Goal: Find specific page/section: Find specific page/section

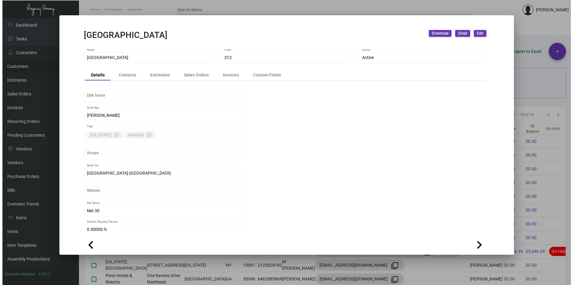
scroll to position [58, 0]
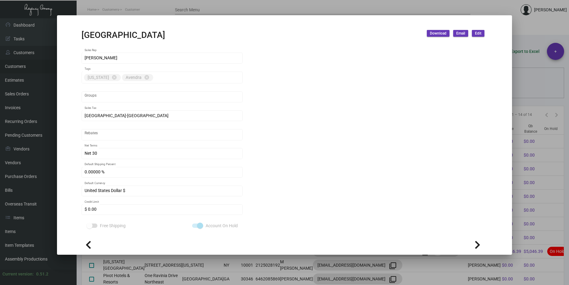
click at [547, 118] on div at bounding box center [284, 142] width 569 height 285
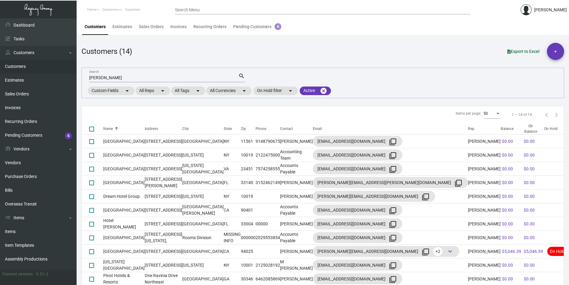
click at [125, 78] on input "[PERSON_NAME]" at bounding box center [163, 78] width 149 height 5
paste input "Le Meridien [GEOGRAPHIC_DATA]"
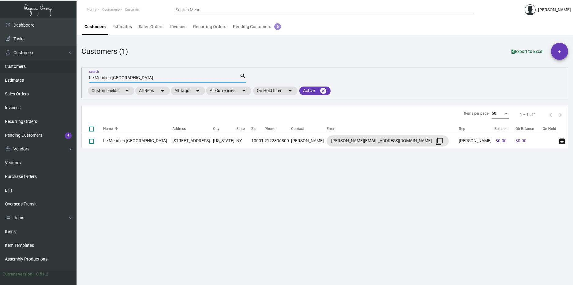
click at [118, 78] on input "Le Meridien [GEOGRAPHIC_DATA]" at bounding box center [164, 78] width 151 height 5
paste input "ittle [GEOGRAPHIC_DATA]"
click at [111, 79] on input "[GEOGRAPHIC_DATA]" at bounding box center [164, 78] width 151 height 5
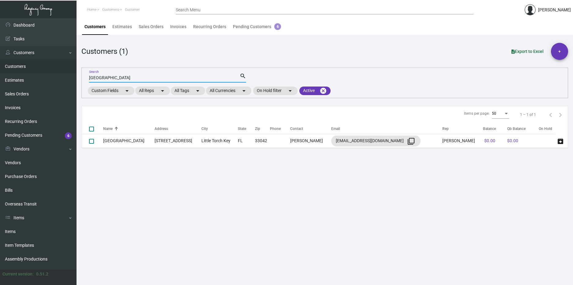
click at [111, 79] on input "[GEOGRAPHIC_DATA]" at bounding box center [164, 78] width 151 height 5
paste input "OGE Camps Corp"
click at [107, 81] on mat-form-field "LOGE Camps Corp Search search" at bounding box center [167, 77] width 157 height 19
drag, startPoint x: 107, startPoint y: 81, endPoint x: 110, endPoint y: 77, distance: 4.6
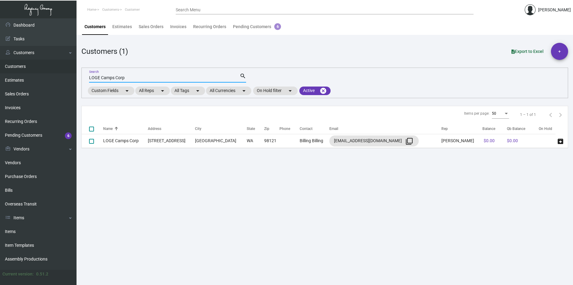
click at [110, 77] on input "LOGE Camps Corp" at bounding box center [164, 78] width 151 height 5
paste input "Mandarin Oriental [US_STATE]"
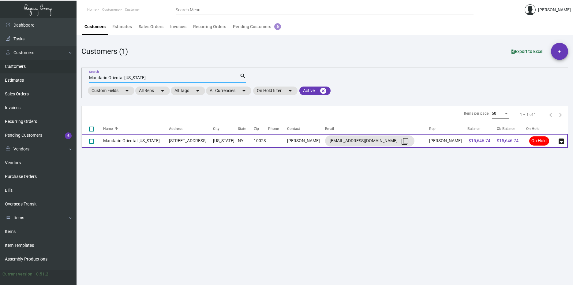
type input "Mandarin Oriental [US_STATE]"
click at [130, 145] on td "Mandarin Oriental [US_STATE]" at bounding box center [136, 141] width 66 height 14
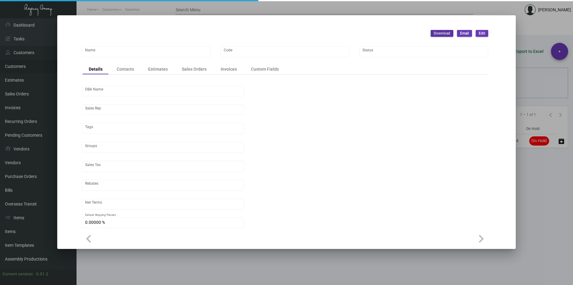
type input "Mandarin Oriental [US_STATE]"
type input "750"
type input "[PERSON_NAME]"
type input "[GEOGRAPHIC_DATA]-[GEOGRAPHIC_DATA] ([US_STATE][GEOGRAPHIC_DATA])"
type input "Net 50"
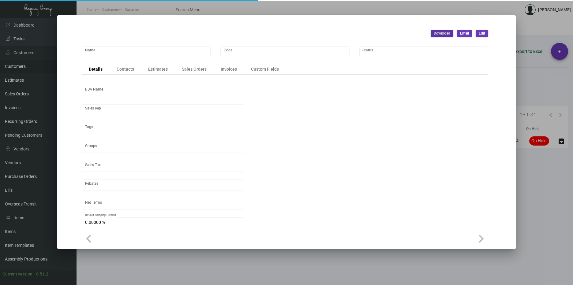
type input "7.50000 %"
type input "United States Dollar $"
type input "$ 0.00"
checkbox input "true"
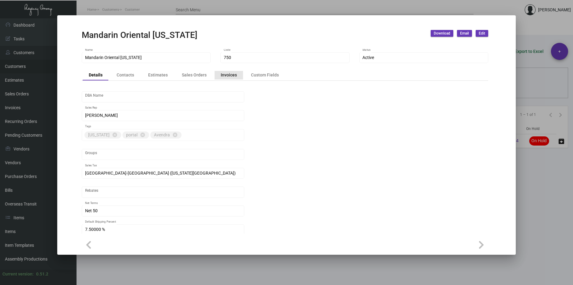
click at [228, 77] on div "Invoices" at bounding box center [229, 75] width 16 height 6
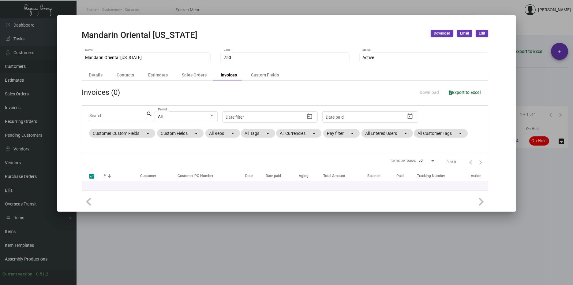
checkbox input "false"
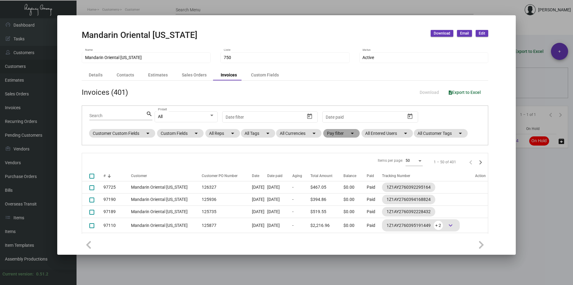
click at [346, 130] on mat-chip "Pay filter arrow_drop_down" at bounding box center [341, 133] width 36 height 9
click at [336, 170] on label "Open" at bounding box center [338, 170] width 17 height 7
click at [332, 173] on input "Open" at bounding box center [332, 173] width 0 height 0
checkbox input "true"
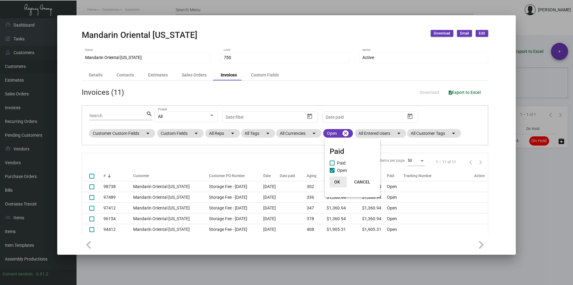
click at [338, 183] on span "OK" at bounding box center [337, 182] width 6 height 5
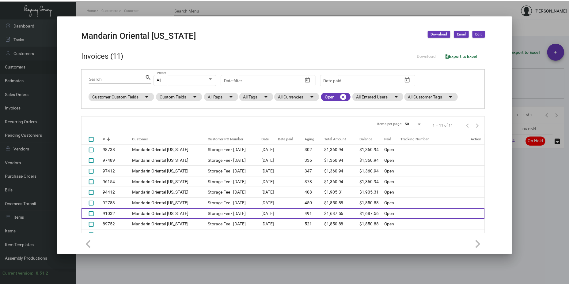
scroll to position [76, 0]
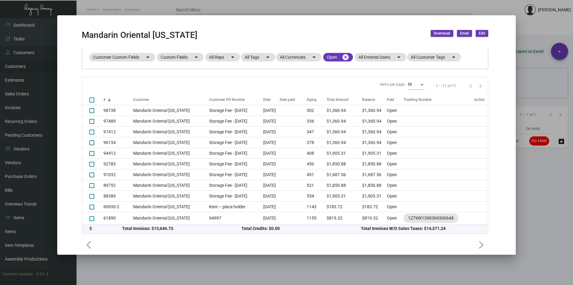
click at [550, 111] on div at bounding box center [286, 142] width 573 height 285
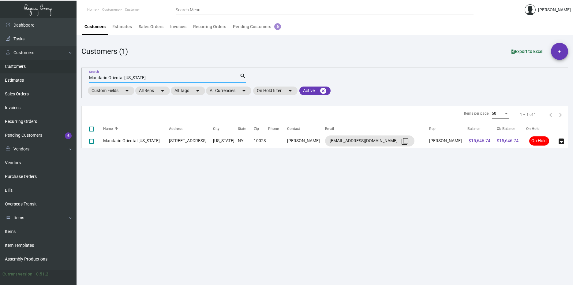
click at [140, 79] on input "Mandarin Oriental [US_STATE]" at bounding box center [164, 78] width 151 height 5
paste input "rgaritaville [GEOGRAPHIC_DATA]"
type input "[GEOGRAPHIC_DATA]"
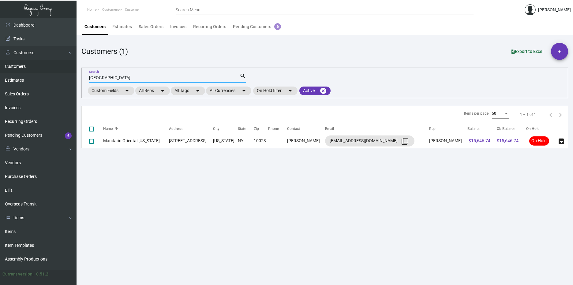
checkbox input "true"
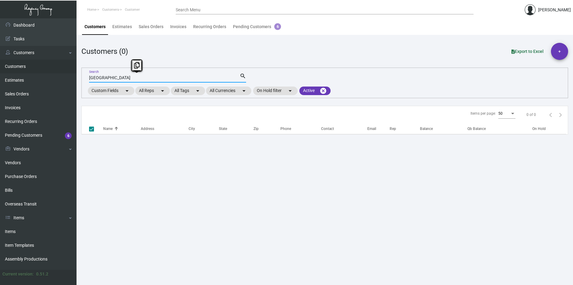
drag, startPoint x: 157, startPoint y: 79, endPoint x: 115, endPoint y: 78, distance: 41.7
click at [115, 78] on input "[GEOGRAPHIC_DATA]" at bounding box center [164, 78] width 151 height 5
type input "Margaritaville"
checkbox input "false"
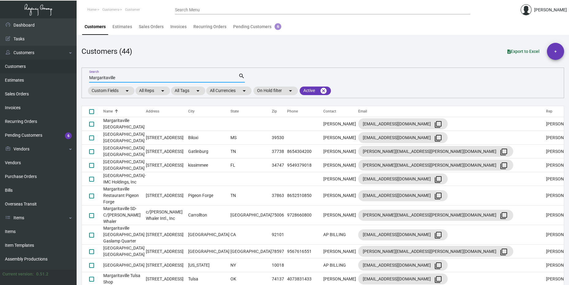
scroll to position [474, 0]
type input "Margaritaville"
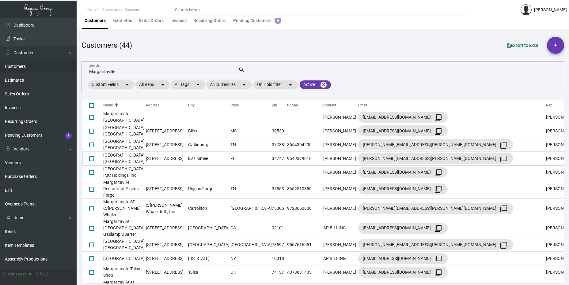
scroll to position [8, 0]
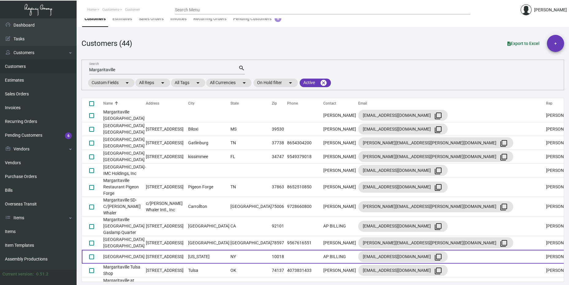
click at [146, 250] on td "[GEOGRAPHIC_DATA]" at bounding box center [124, 257] width 43 height 14
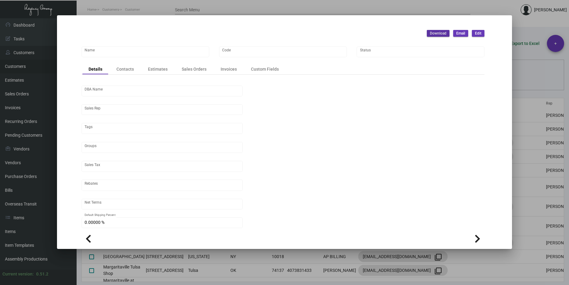
type input "[GEOGRAPHIC_DATA]"
type input "MRG-TSQ"
type input "[PERSON_NAME]"
type input "[GEOGRAPHIC_DATA]-[GEOGRAPHIC_DATA] ([US_STATE][GEOGRAPHIC_DATA])"
type input "Prepaid"
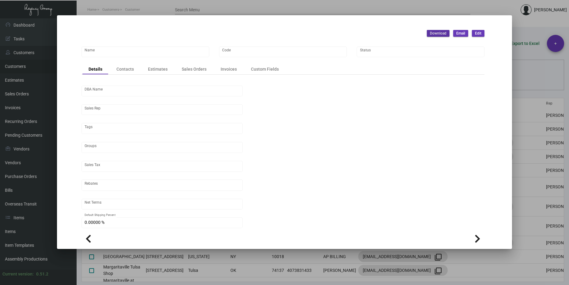
type input "United States Dollar $"
type input "$ 0.00"
checkbox input "true"
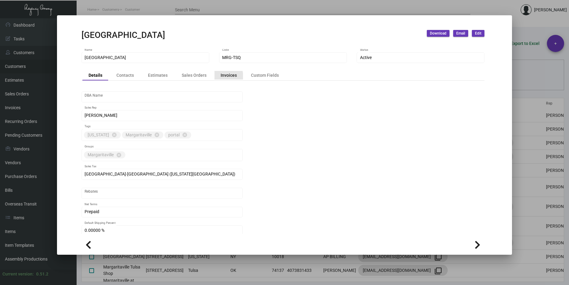
click at [220, 77] on div "Invoices" at bounding box center [228, 75] width 16 height 6
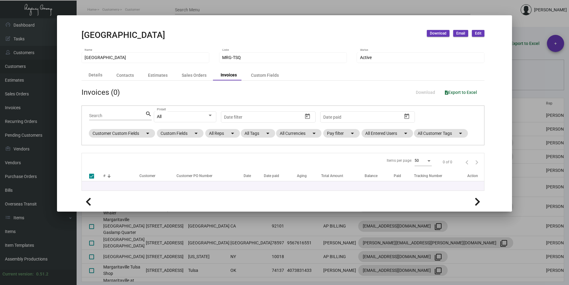
checkbox input "false"
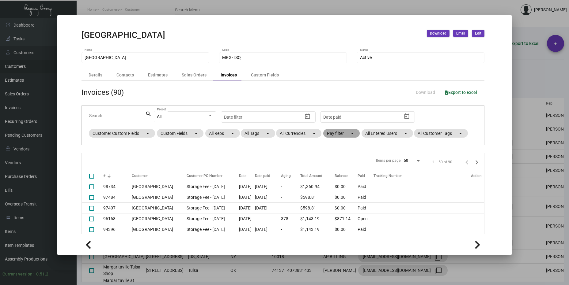
click at [344, 130] on mat-chip "Pay filter arrow_drop_down" at bounding box center [341, 133] width 36 height 9
click at [341, 172] on span "Open" at bounding box center [340, 170] width 10 height 7
click at [330, 173] on input "Open" at bounding box center [330, 173] width 0 height 0
checkbox input "true"
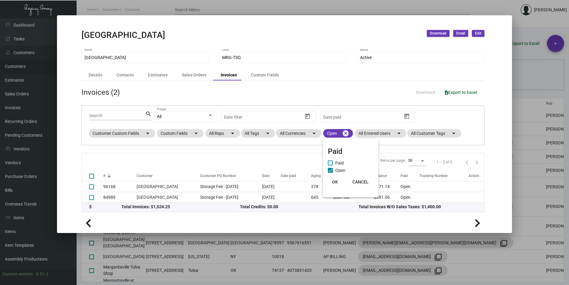
click at [337, 184] on span "OK" at bounding box center [335, 182] width 6 height 5
